Goal: Task Accomplishment & Management: Complete application form

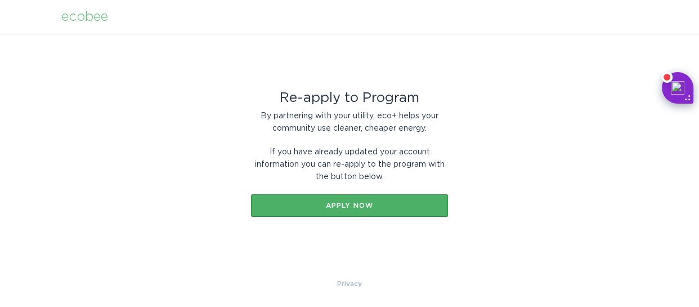
click at [360, 208] on div "Apply now" at bounding box center [350, 205] width 186 height 7
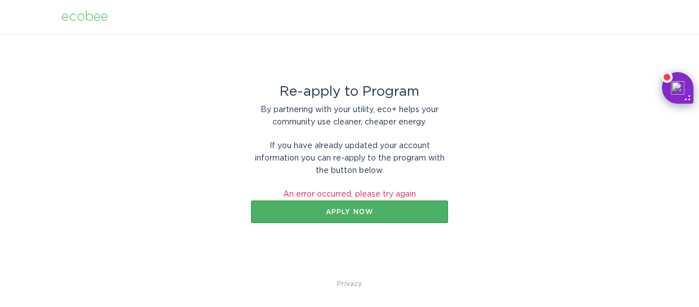
click at [361, 214] on div "Apply now" at bounding box center [350, 211] width 186 height 7
